Goal: Communication & Community: Ask a question

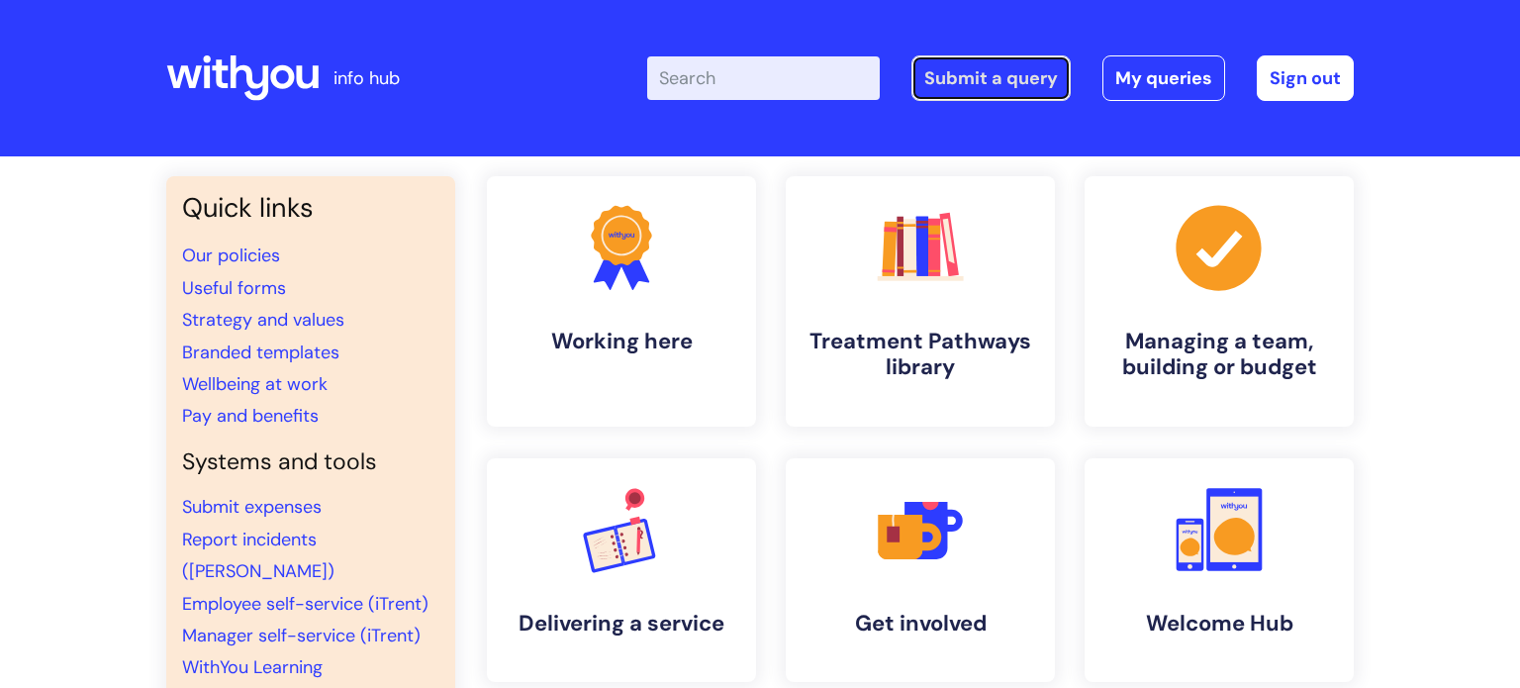
click at [953, 78] on link "Submit a query" at bounding box center [991, 78] width 159 height 46
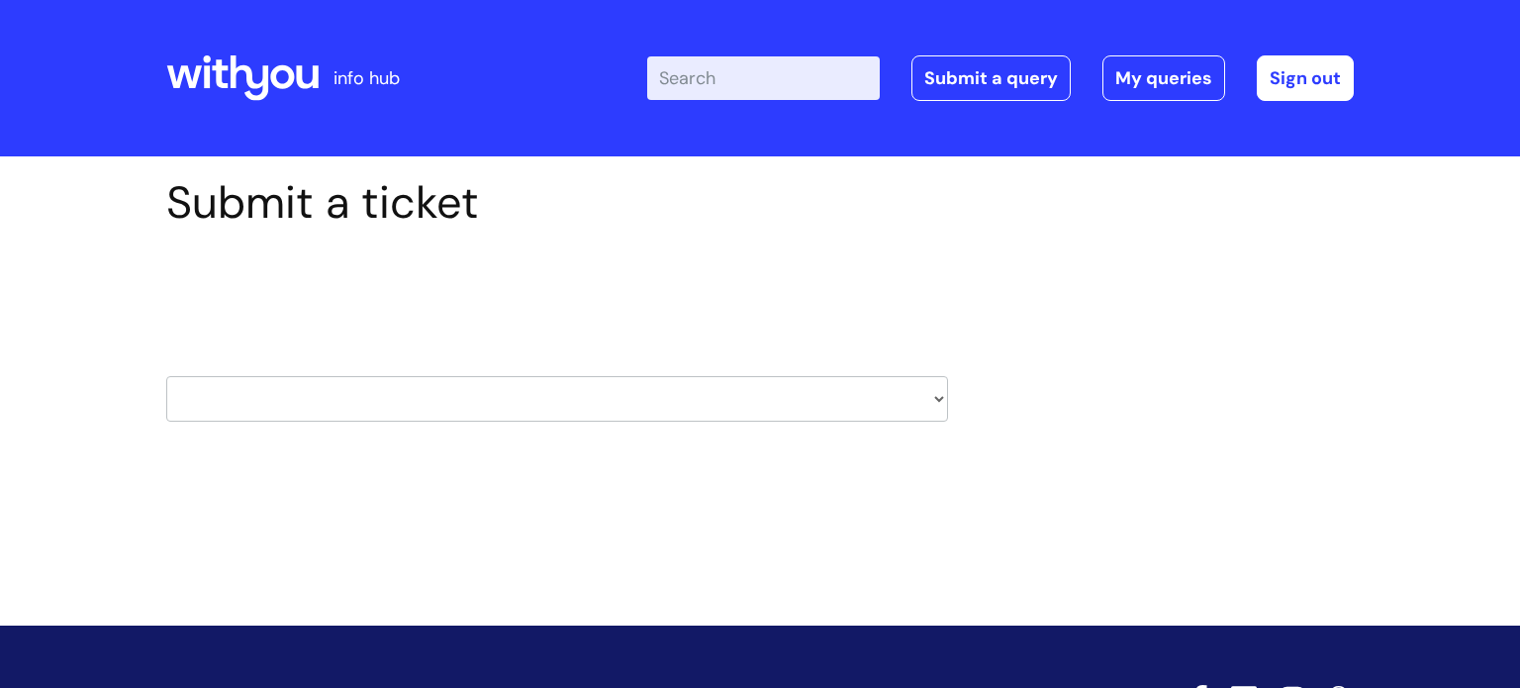
click at [784, 406] on select "HR / People IT and Support Clinical Drug Alerts Finance Accounts Data Support T…" at bounding box center [557, 399] width 782 height 46
select select "learning_and_development"
click at [166, 376] on select "HR / People IT and Support Clinical Drug Alerts Finance Accounts Data Support T…" at bounding box center [557, 399] width 782 height 46
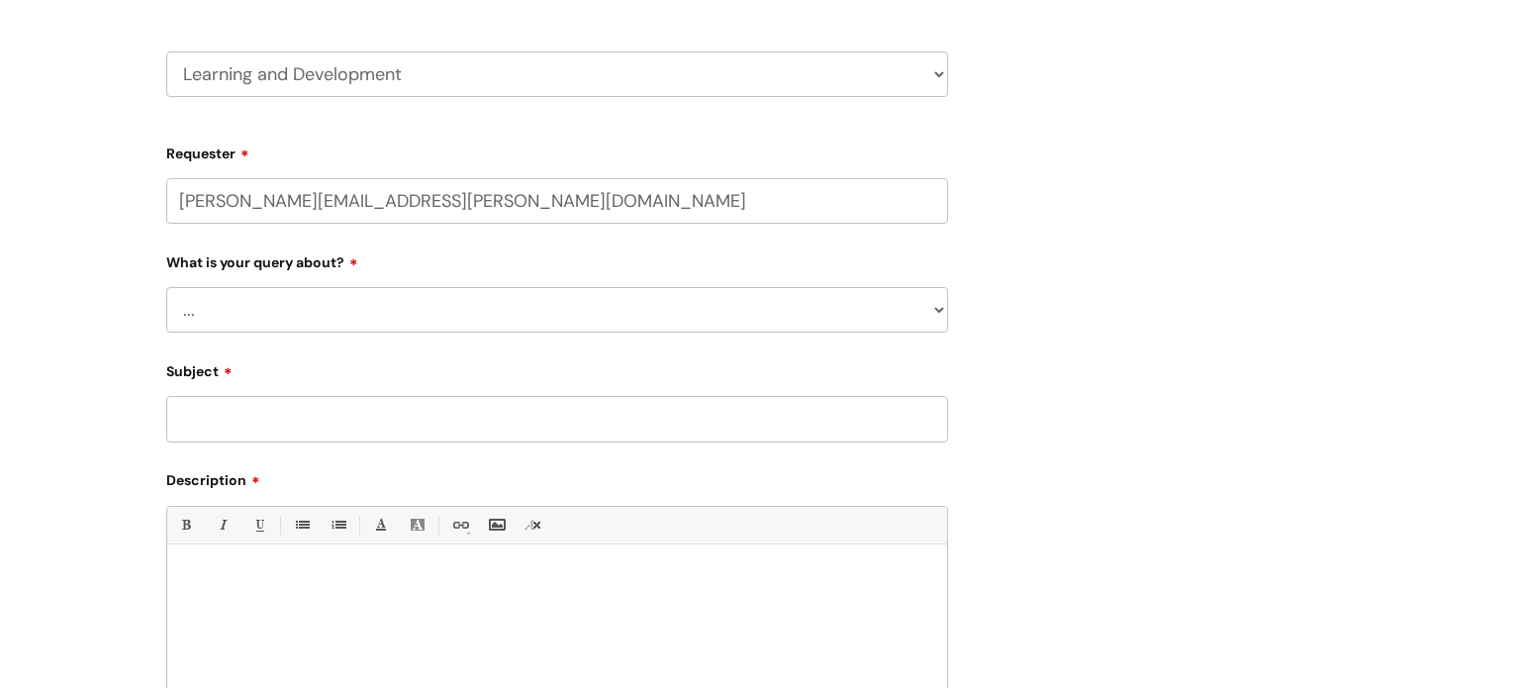
scroll to position [329, 0]
click at [668, 314] on select "... Question about a training course or session booking Ask about apprenticeshi…" at bounding box center [557, 306] width 782 height 46
select select "Question about mandatory or required training"
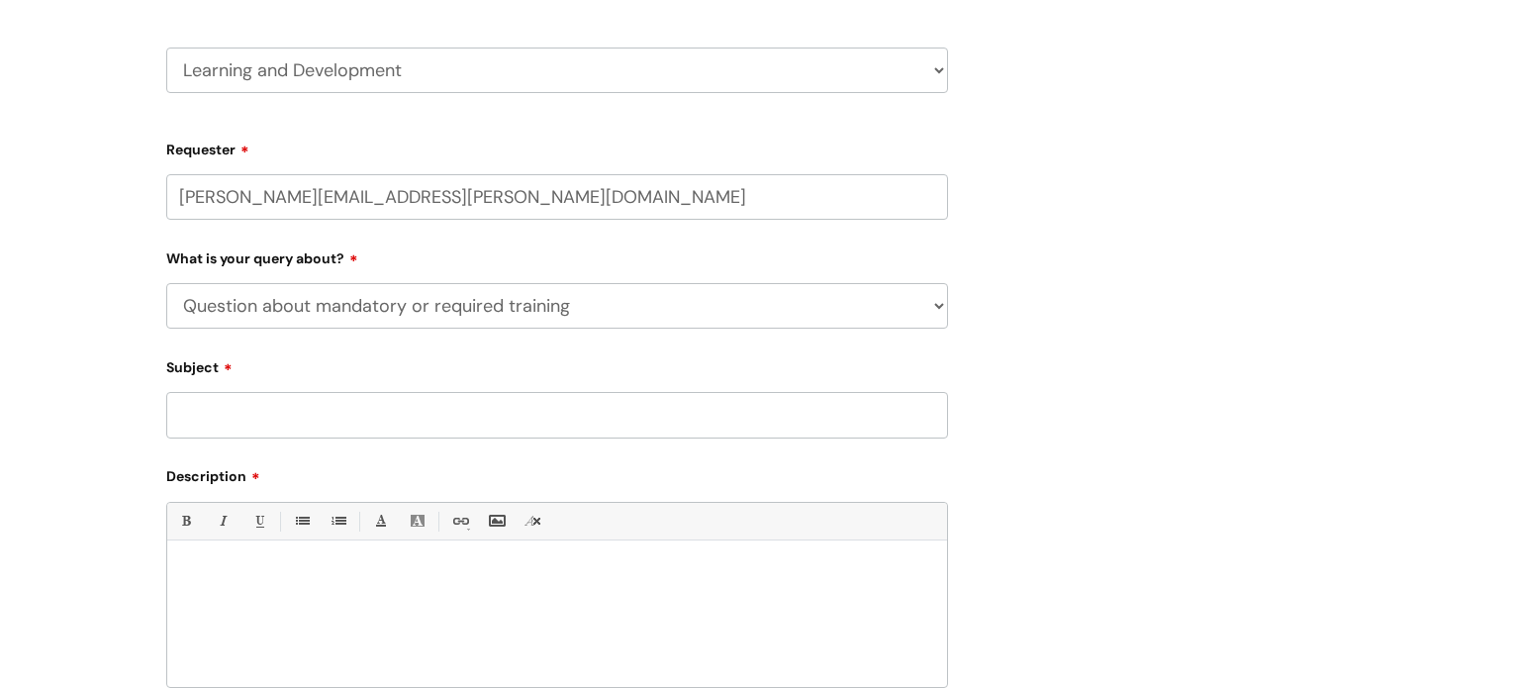
click at [166, 283] on select "... Question about a training course or session booking Ask about apprenticeshi…" at bounding box center [557, 306] width 782 height 46
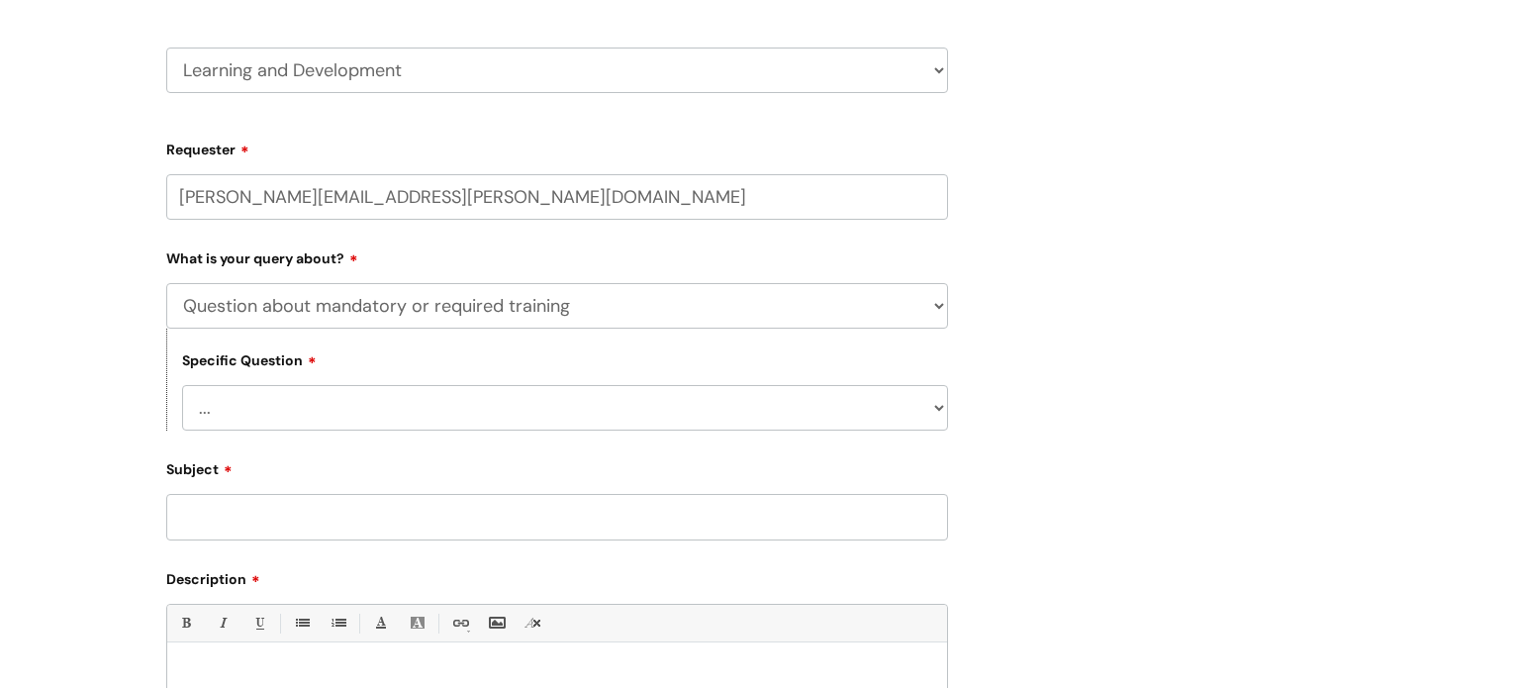
click at [320, 425] on select "... Induction requirements Compliance deadlines Refresher schedule Mandatory tr…" at bounding box center [565, 408] width 766 height 46
select select "Induction requirements"
click at [182, 385] on select "... Induction requirements Compliance deadlines Refresher schedule Mandatory tr…" at bounding box center [565, 408] width 766 height 46
click at [304, 509] on input "Subject" at bounding box center [557, 517] width 782 height 46
type input "t"
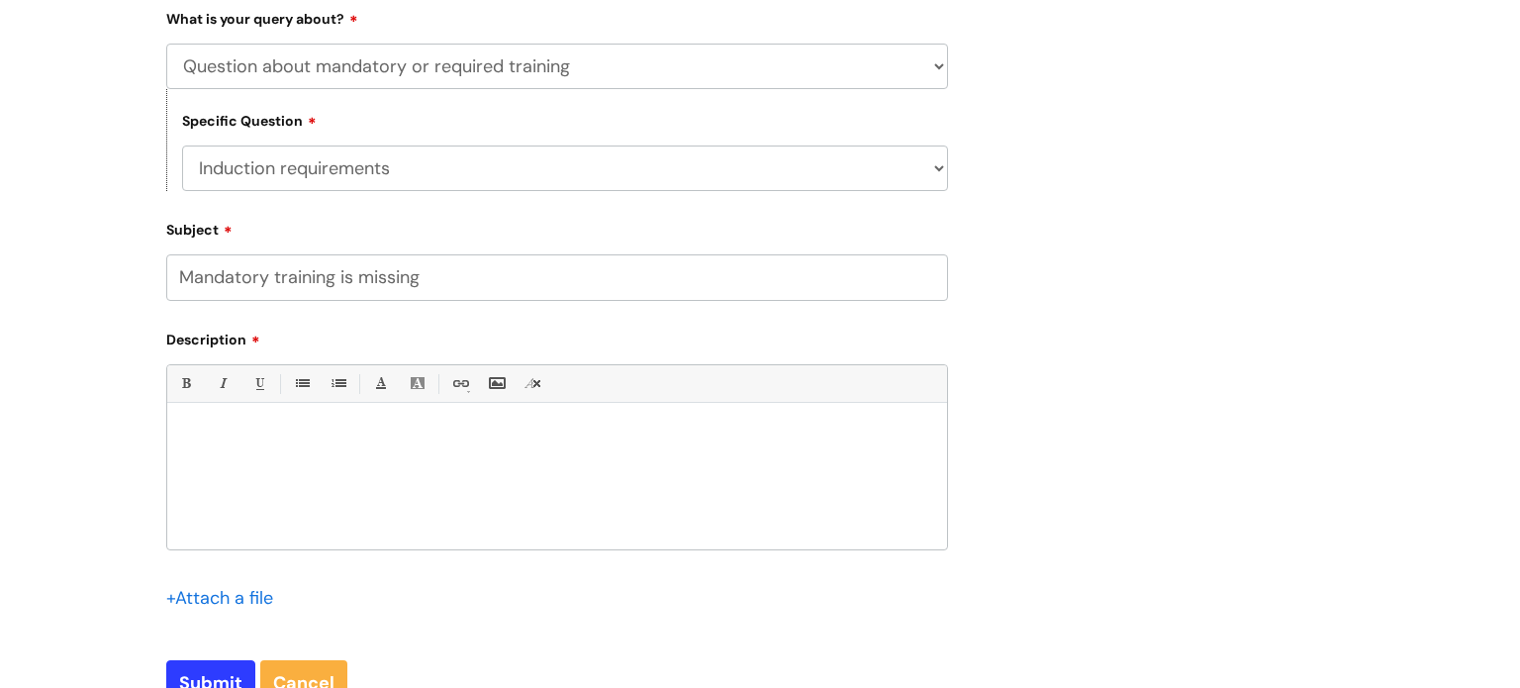
scroll to position [576, 0]
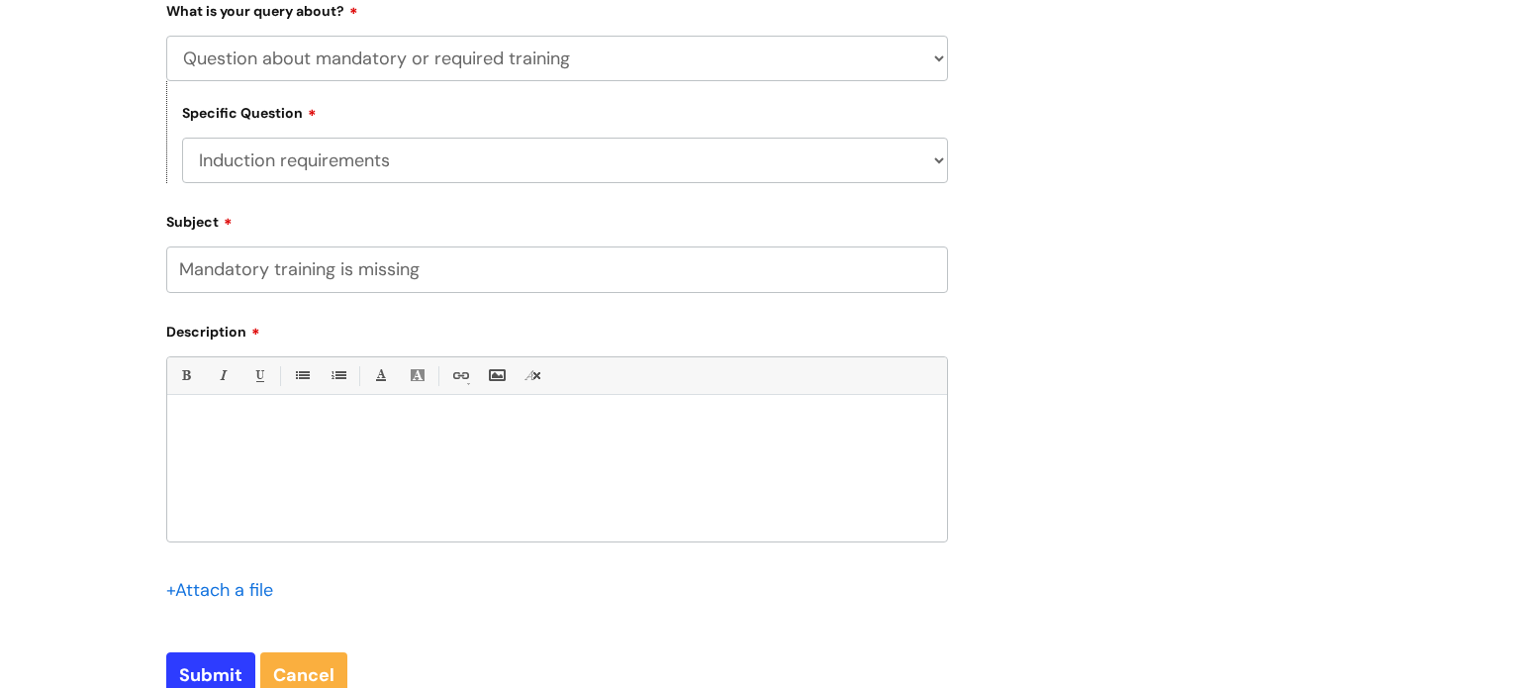
type input "Mandatory training is missing"
click at [224, 429] on p at bounding box center [557, 429] width 750 height 18
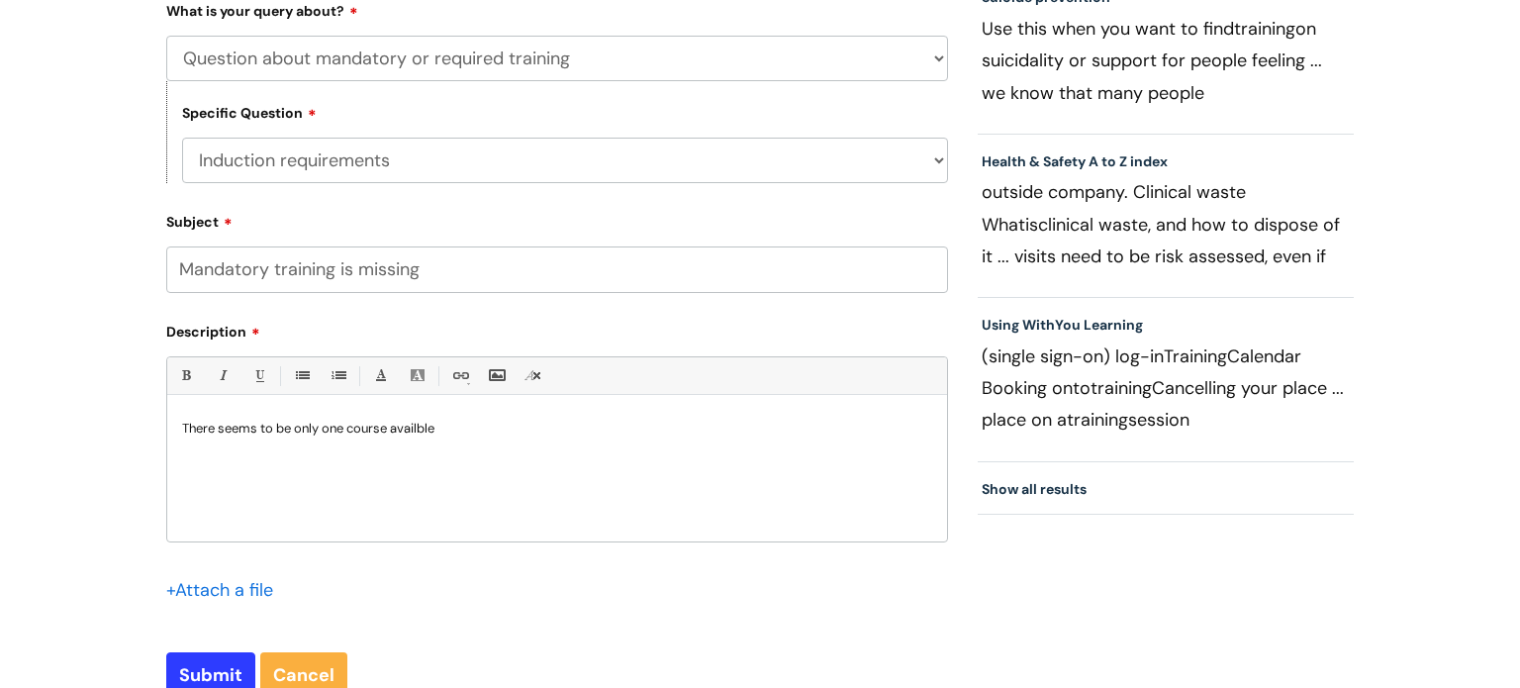
click at [428, 431] on p "There seems to be only one course availble" at bounding box center [557, 429] width 750 height 18
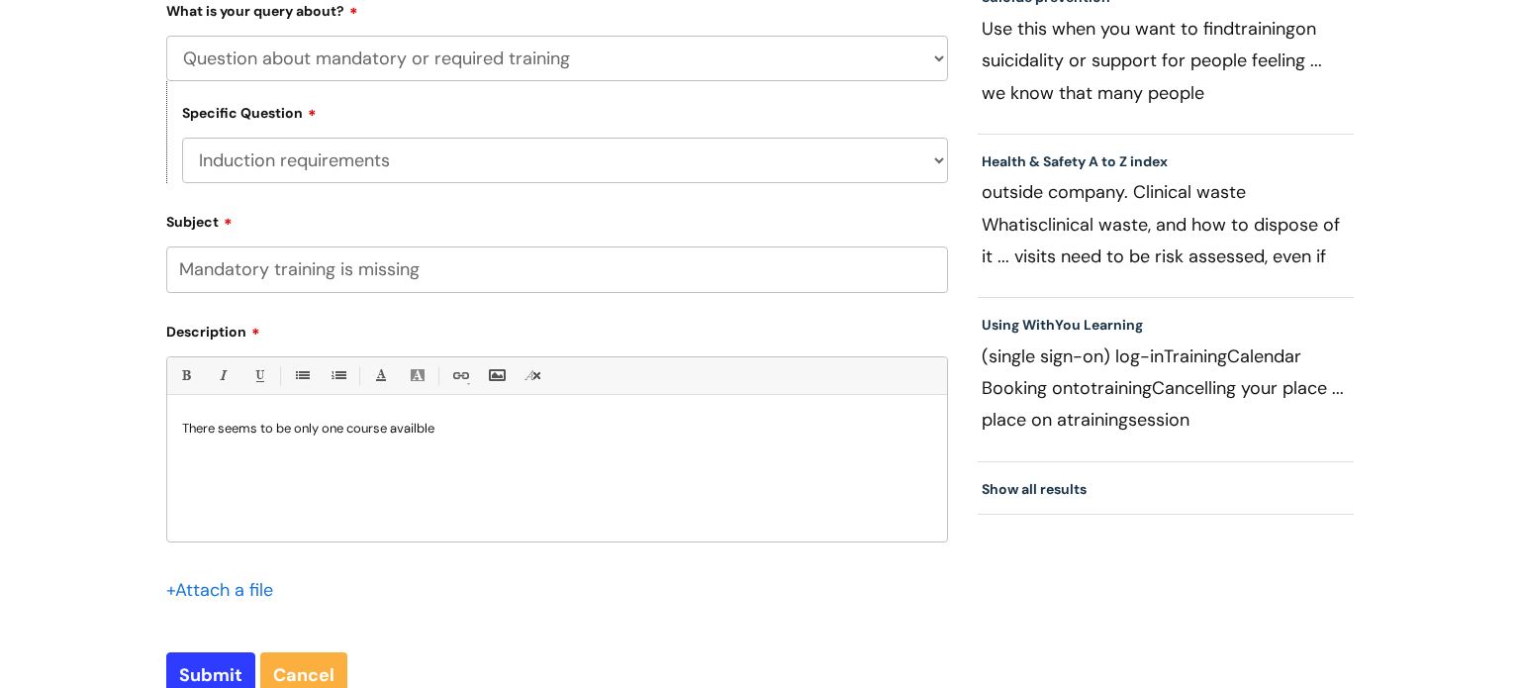
click at [428, 431] on p "There seems to be only one course availble" at bounding box center [557, 429] width 750 height 18
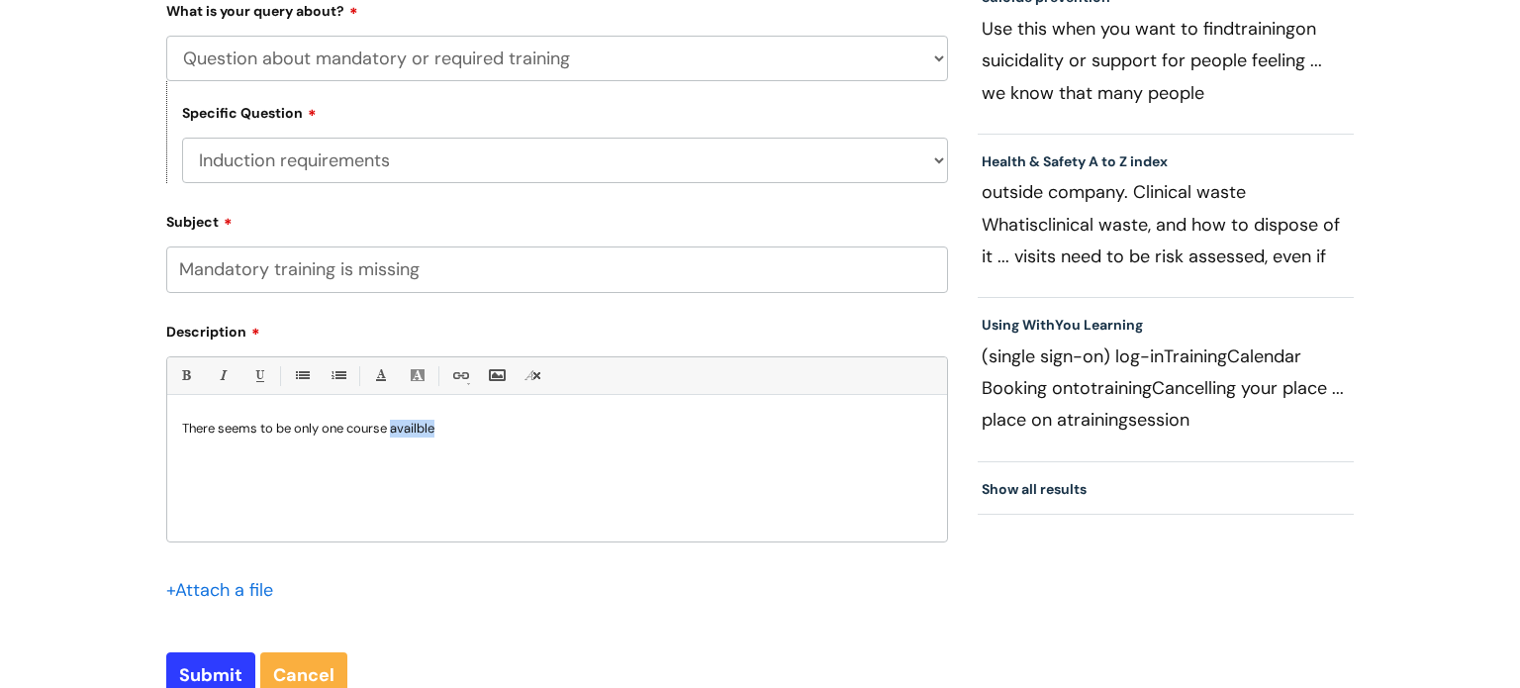
click at [443, 433] on p "There seems to be only one course availble" at bounding box center [557, 429] width 750 height 18
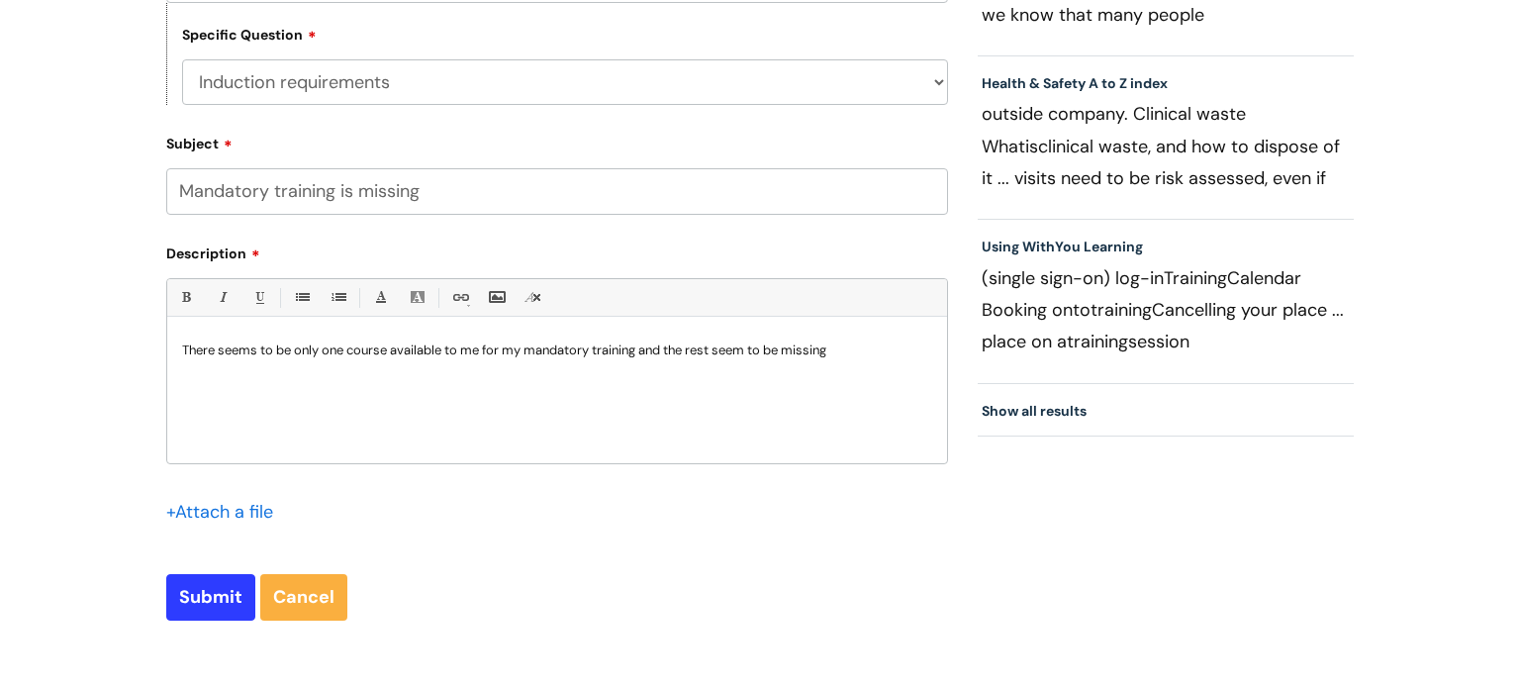
scroll to position [658, 0]
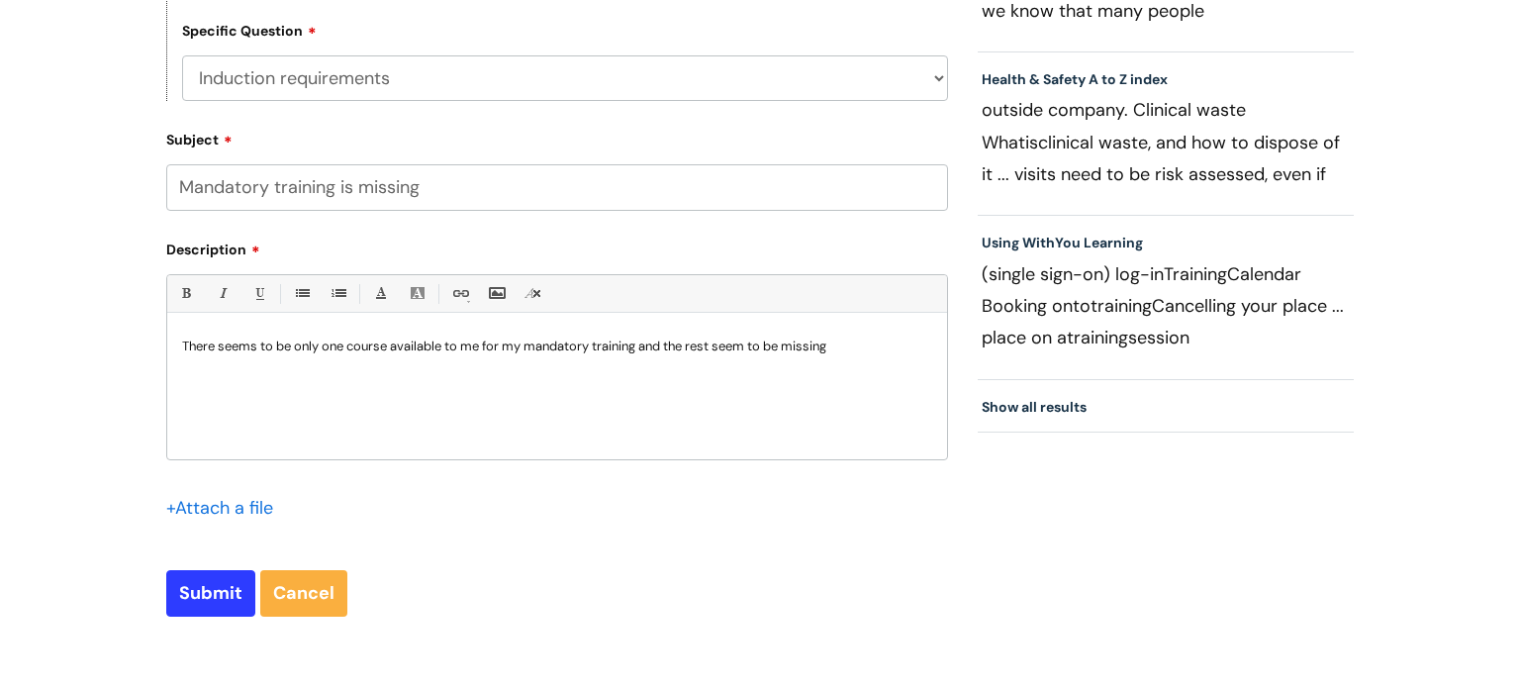
click at [571, 577] on div "Submit Cancel" at bounding box center [557, 593] width 782 height 46
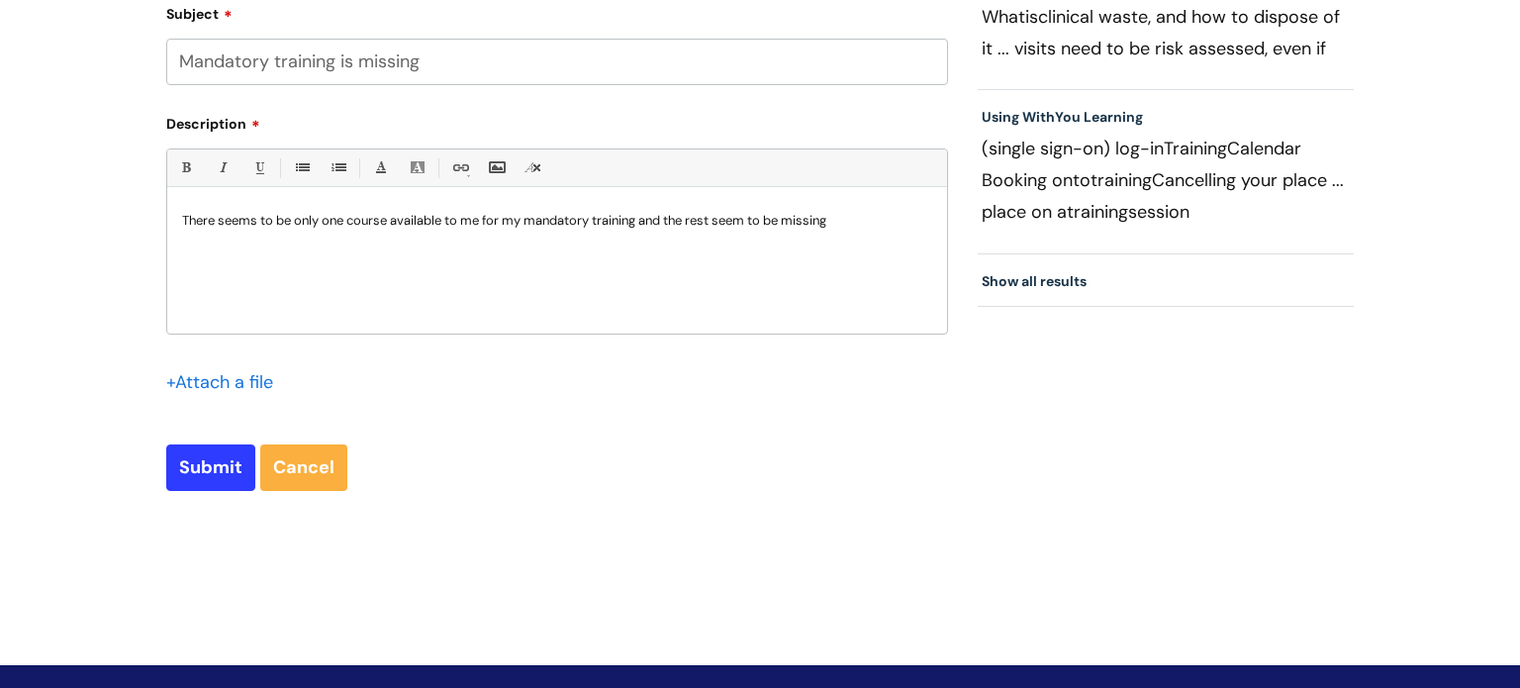
scroll to position [792, 0]
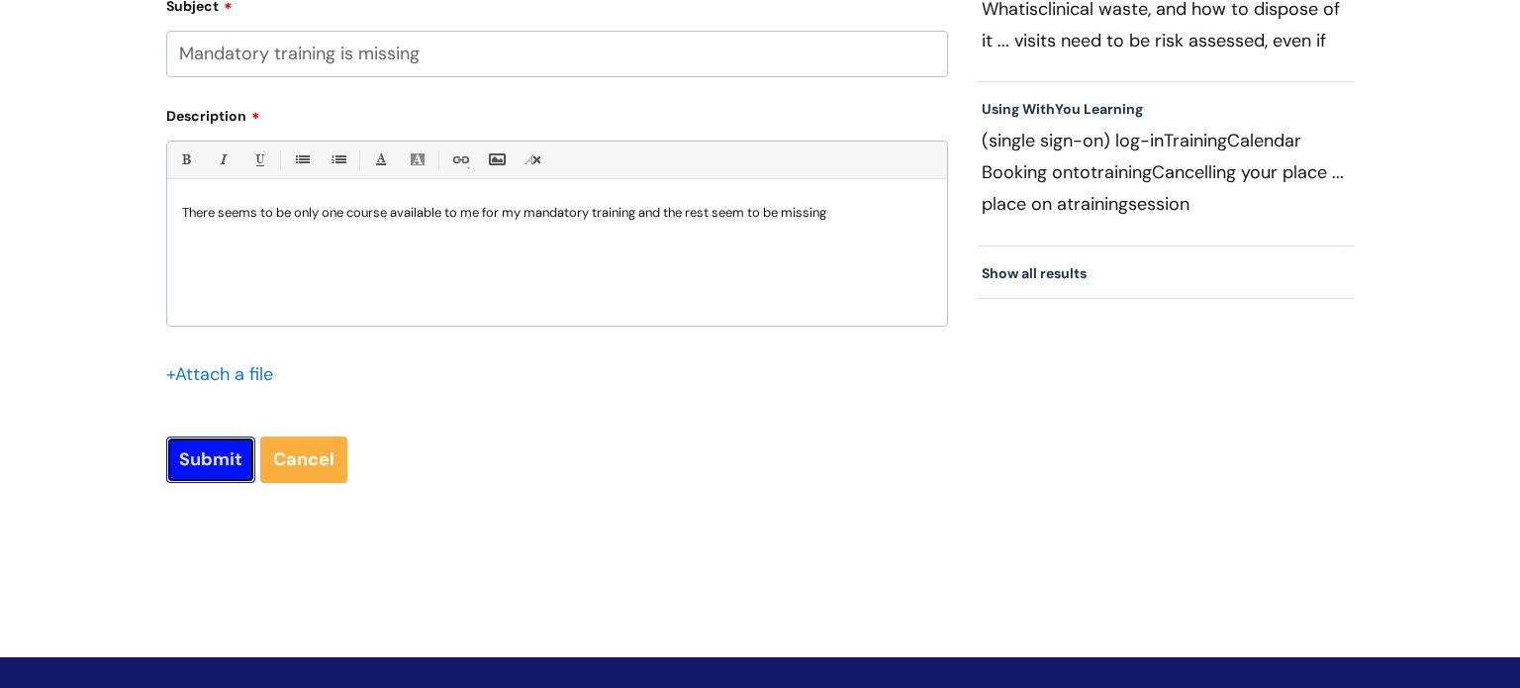
click at [168, 448] on input "Submit" at bounding box center [210, 459] width 89 height 46
type input "Please Wait..."
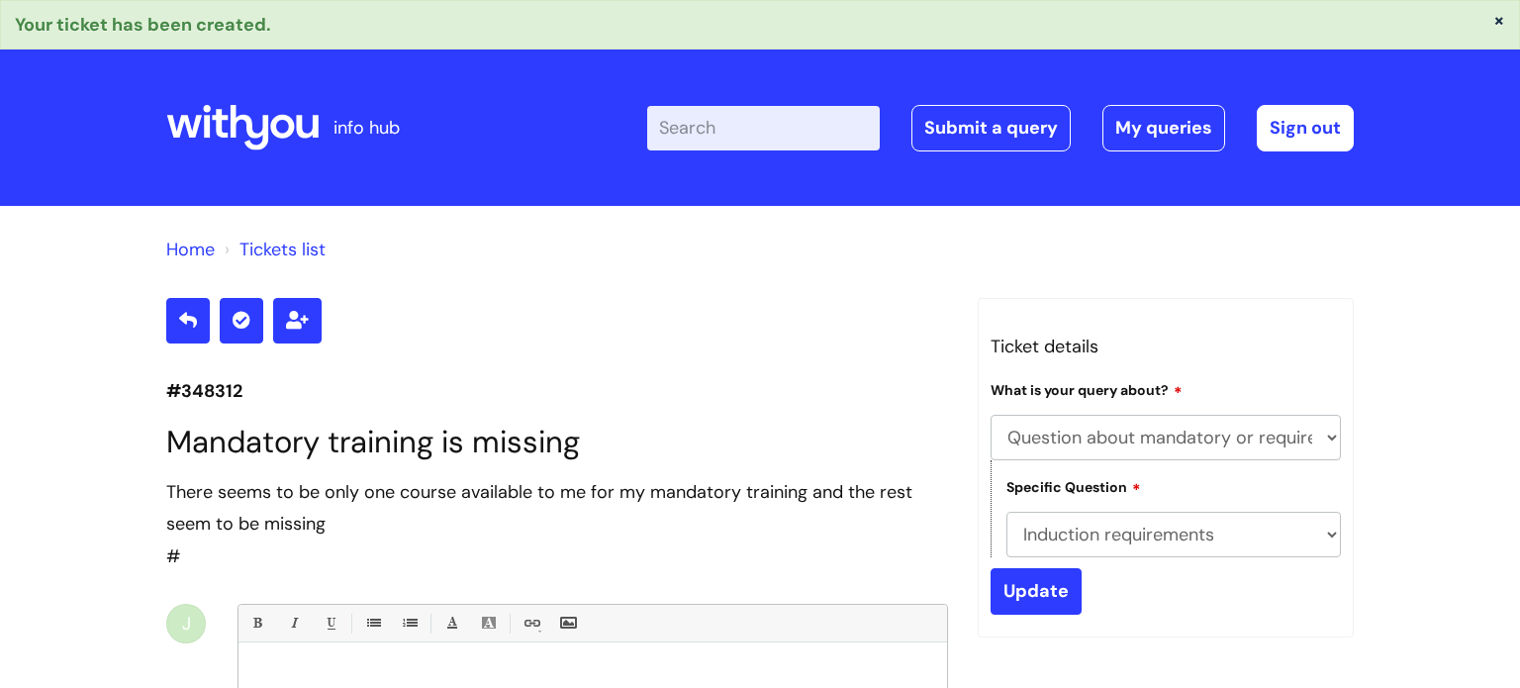
select select "Question about mandatory or required training"
select select "Induction requirements"
click at [198, 123] on icon at bounding box center [184, 127] width 35 height 23
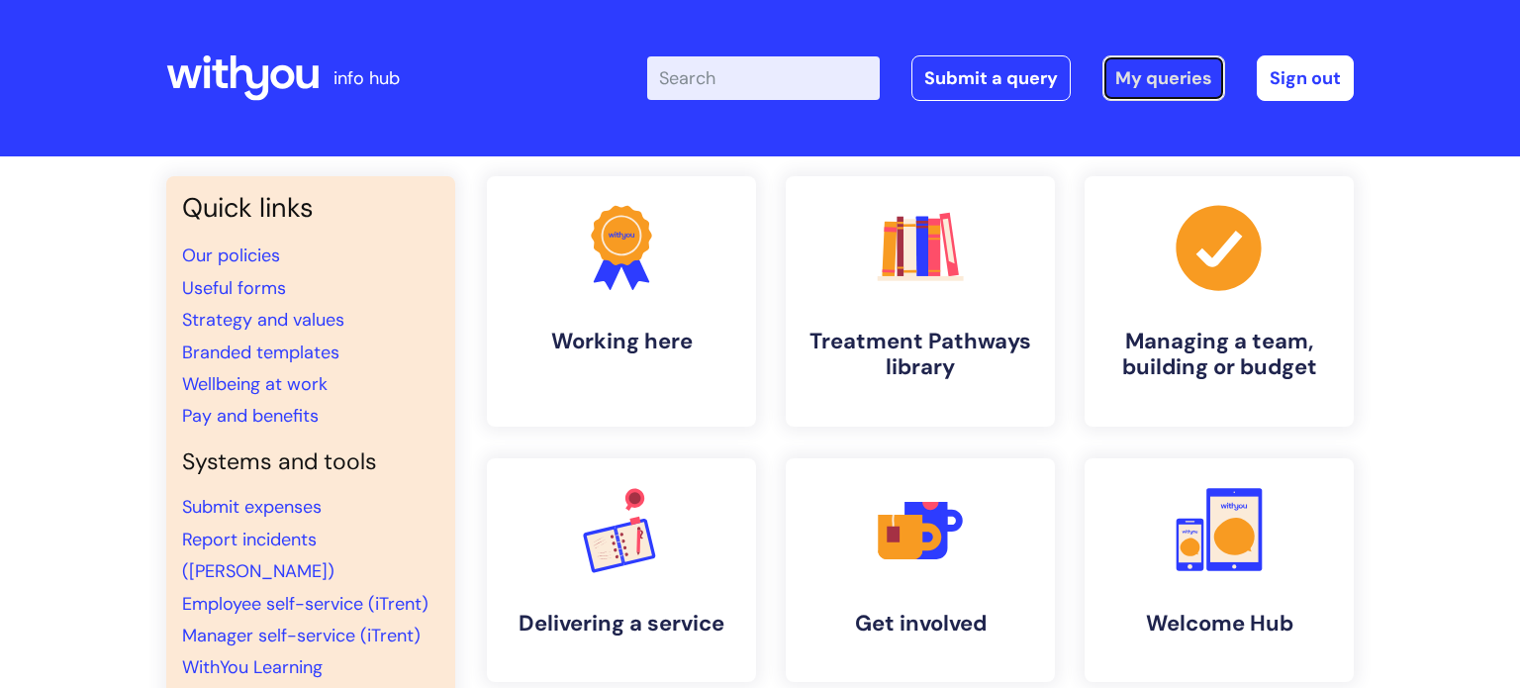
click at [1183, 75] on link "My queries" at bounding box center [1164, 78] width 123 height 46
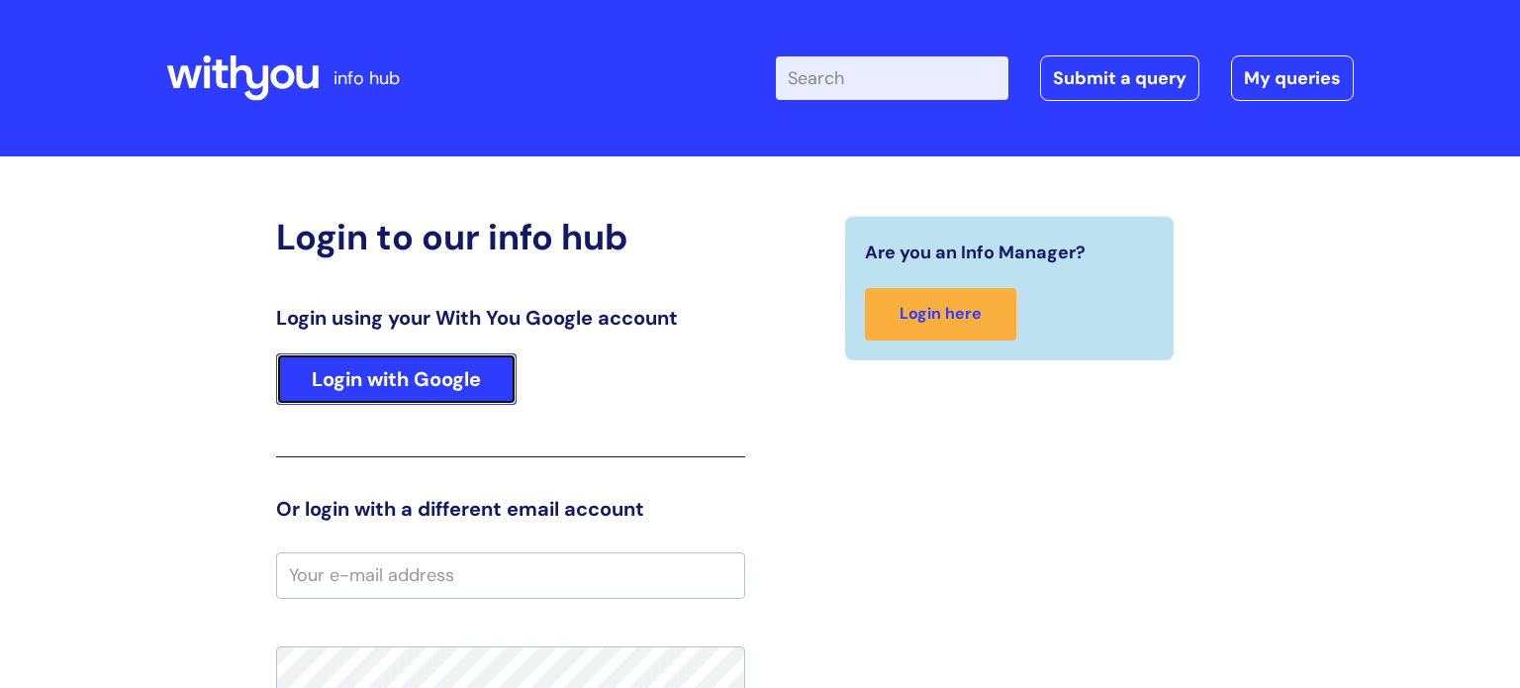
click at [444, 402] on link "Login with Google" at bounding box center [396, 378] width 241 height 51
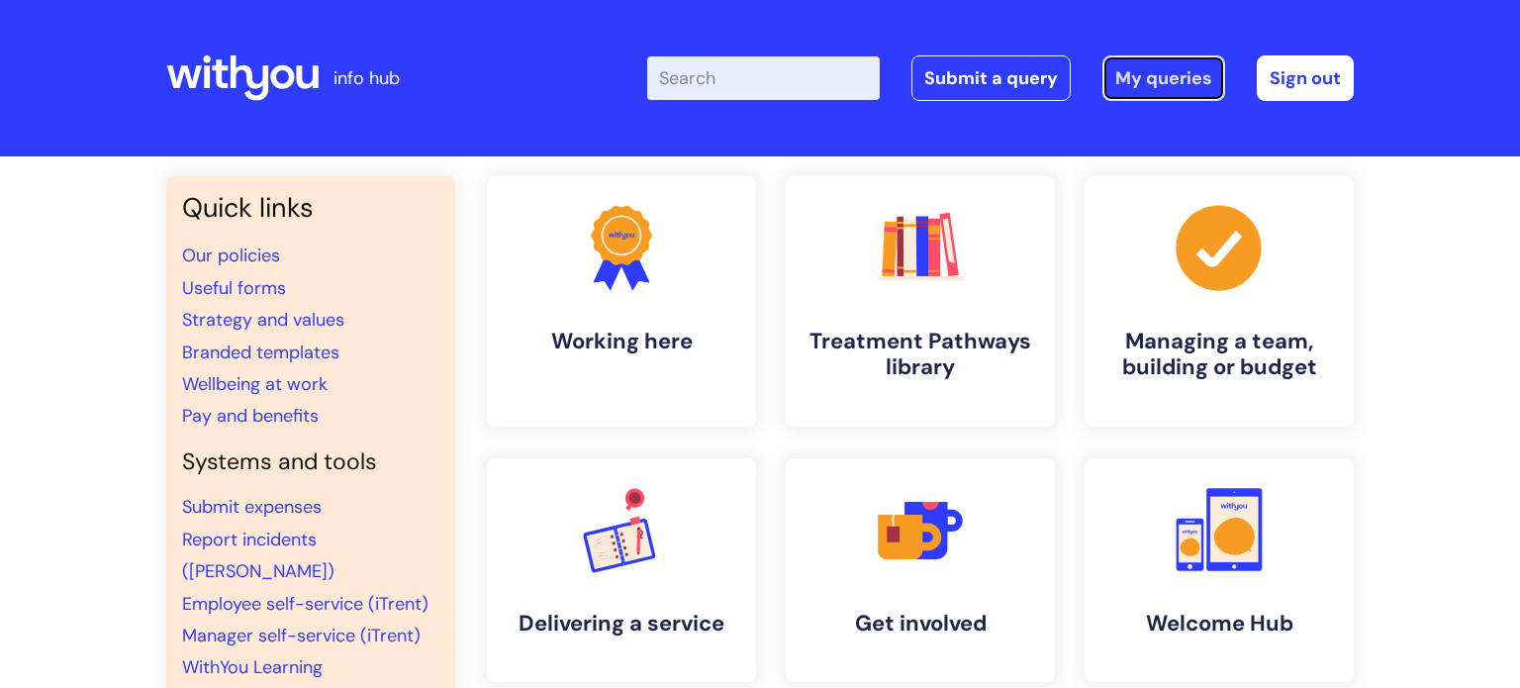
click at [1161, 71] on link "My queries" at bounding box center [1164, 78] width 123 height 46
